Goal: Task Accomplishment & Management: Use online tool/utility

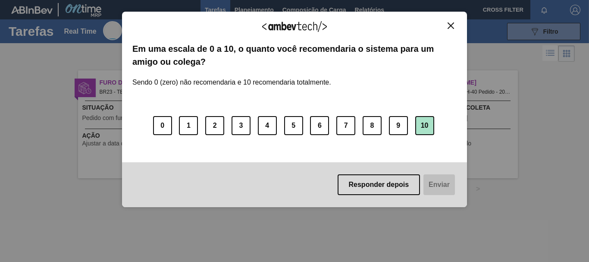
click at [425, 127] on button "10" at bounding box center [424, 125] width 19 height 19
click at [438, 185] on button "Enviar" at bounding box center [438, 184] width 33 height 21
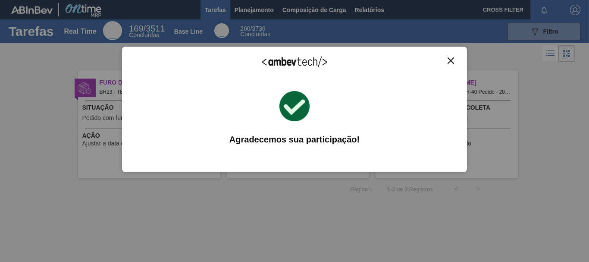
click at [454, 57] on button "Close" at bounding box center [451, 60] width 12 height 7
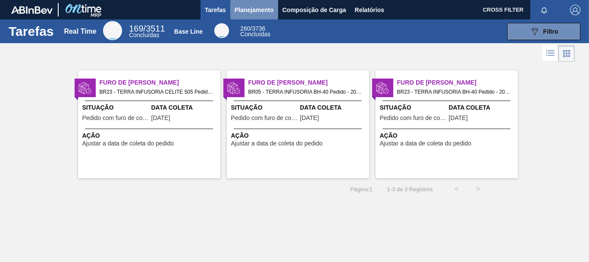
click at [252, 9] on span "Planejamento" at bounding box center [254, 10] width 39 height 10
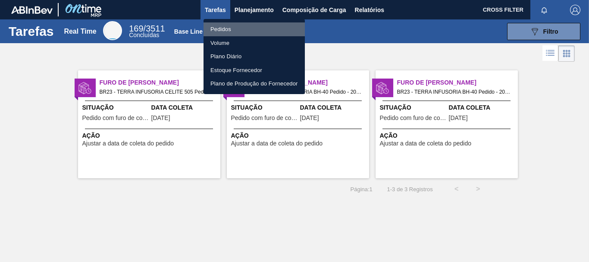
click at [224, 28] on li "Pedidos" at bounding box center [254, 29] width 101 height 14
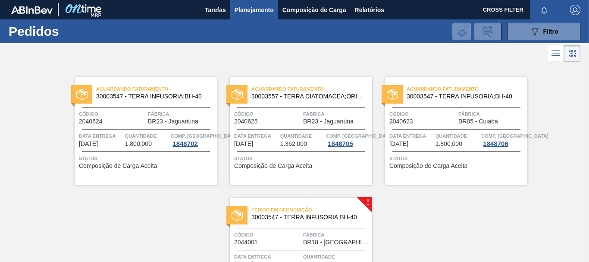
click at [136, 161] on span "Status" at bounding box center [147, 158] width 136 height 9
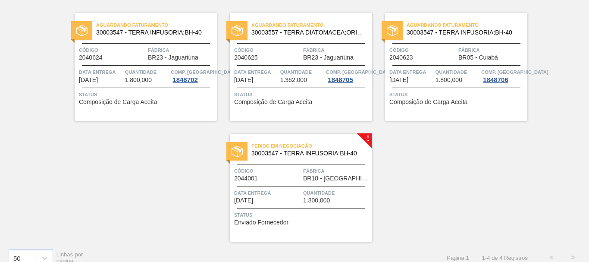
scroll to position [75, 0]
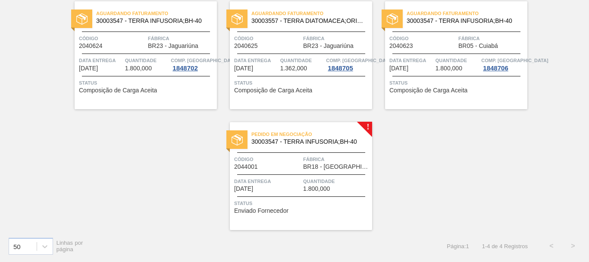
click at [311, 172] on div "Pedido em Negociação 30003547 - TERRA INFUSORIA;BH-40 Código 2044001 Fábrica BR…" at bounding box center [301, 176] width 142 height 108
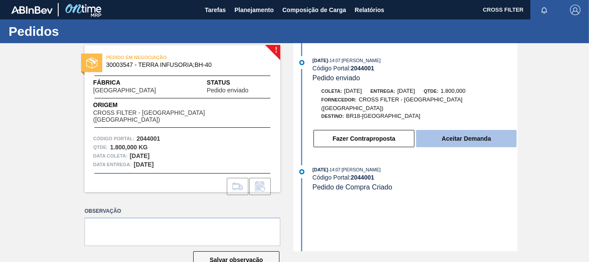
click at [449, 135] on button "Aceitar Demanda" at bounding box center [466, 138] width 101 height 17
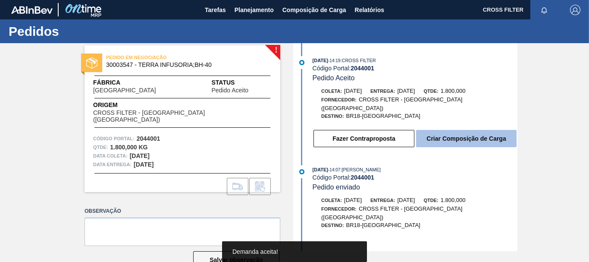
click at [449, 134] on button "Criar Composição de Carga" at bounding box center [466, 138] width 101 height 17
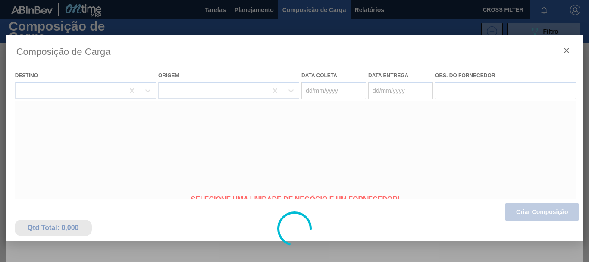
type coleta "[DATE]"
type entrega "[DATE]"
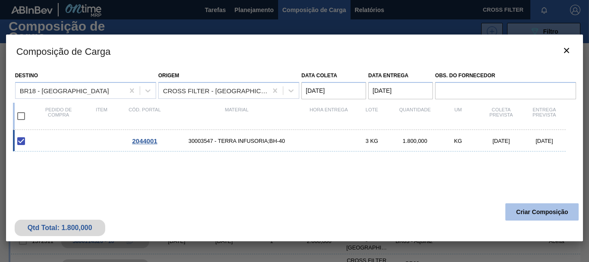
click at [528, 208] on button "Criar Composição" at bounding box center [542, 211] width 73 height 17
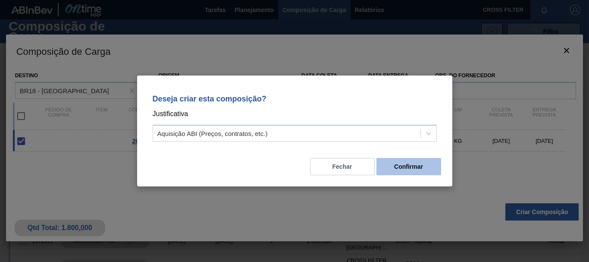
click at [410, 166] on button "Confirmar" at bounding box center [409, 166] width 65 height 17
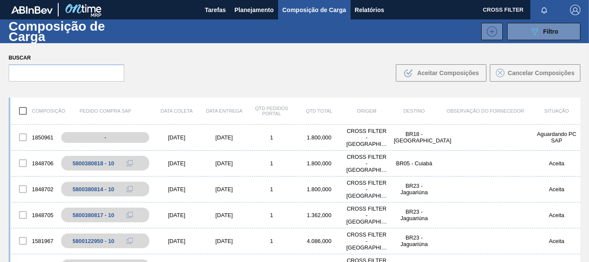
click at [365, 87] on div "Buscar .b{fill:var(--color-action-default)} Aceitar Composições Cancelar Compos…" at bounding box center [294, 66] width 589 height 47
click at [373, 136] on div "CROSS FILTER - [GEOGRAPHIC_DATA] ([GEOGRAPHIC_DATA])" at bounding box center [366, 137] width 47 height 19
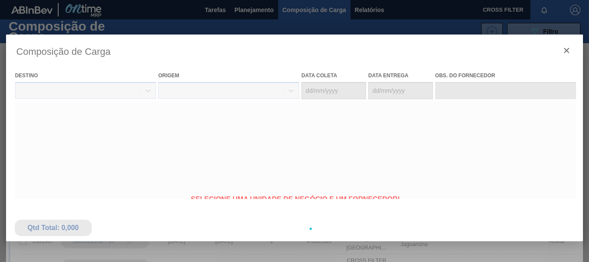
type coleta "[DATE]"
type entrega "[DATE]"
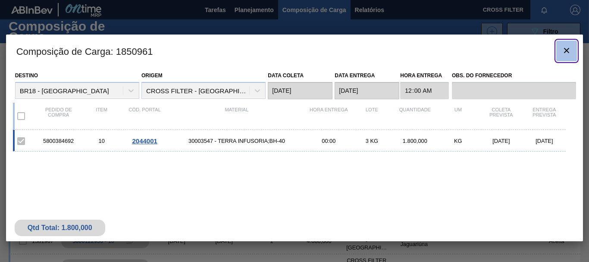
click at [568, 53] on icon "botão de ícone" at bounding box center [567, 50] width 10 height 10
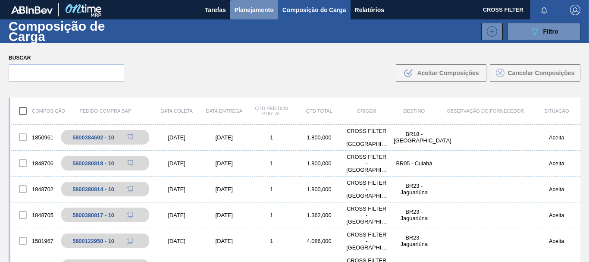
click at [259, 12] on span "Planejamento" at bounding box center [254, 10] width 39 height 10
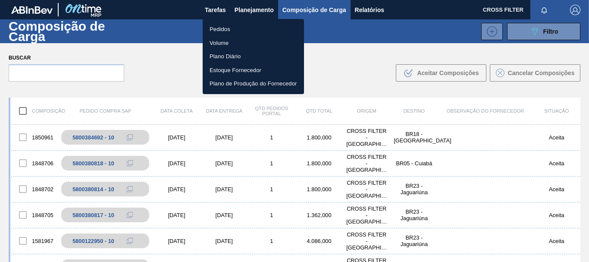
click at [231, 28] on li "Pedidos" at bounding box center [253, 29] width 101 height 14
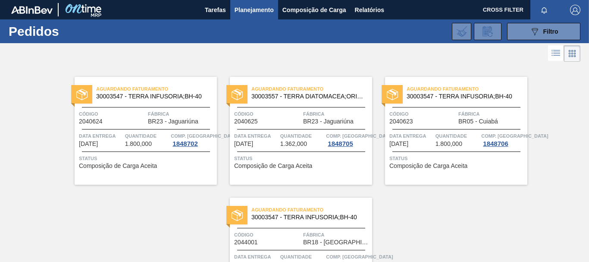
click at [576, 5] on img "button" at bounding box center [575, 10] width 10 height 10
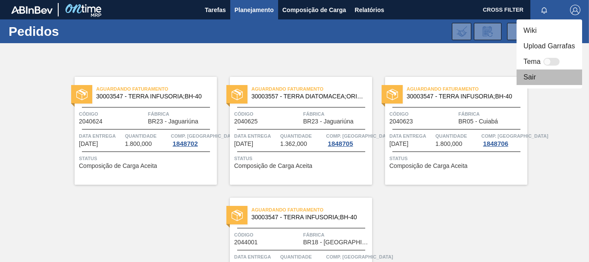
click at [528, 78] on li "Sair" at bounding box center [550, 77] width 66 height 16
